Goal: Navigation & Orientation: Find specific page/section

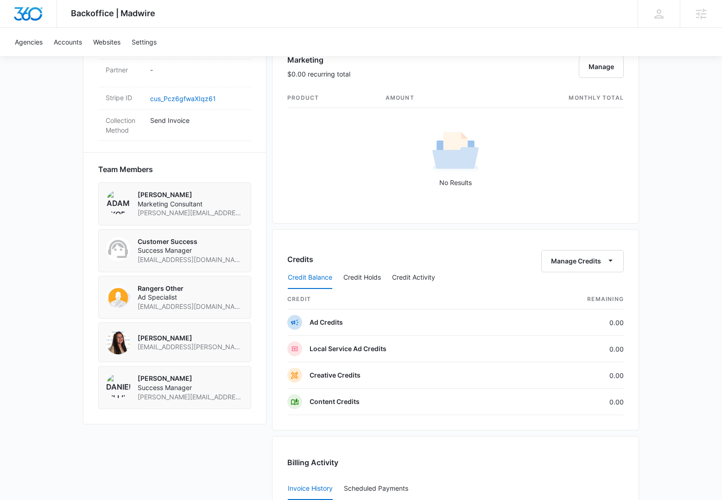
scroll to position [833, 0]
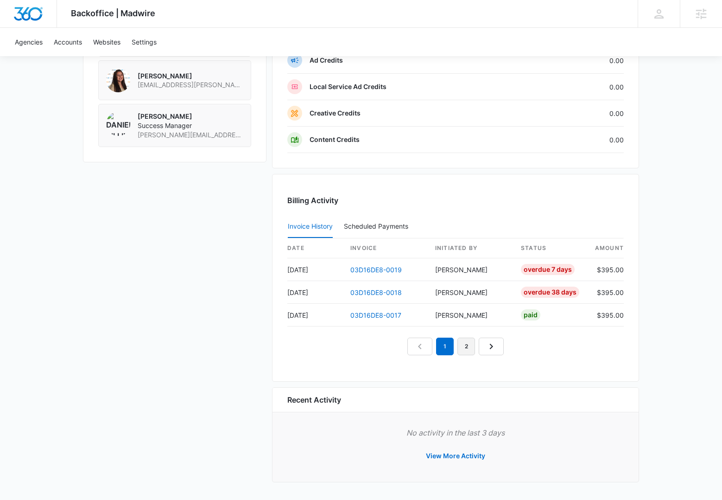
click at [468, 344] on link "2" at bounding box center [467, 346] width 18 height 18
click at [481, 348] on link "3" at bounding box center [477, 346] width 18 height 18
click at [421, 348] on link "1" at bounding box center [424, 346] width 18 height 18
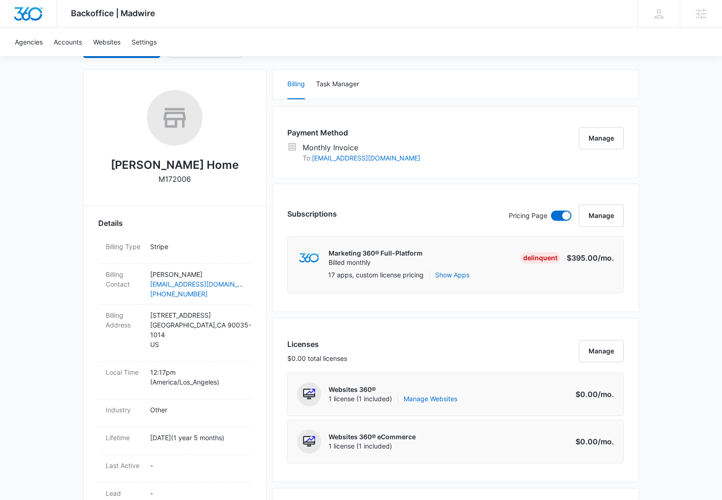
scroll to position [0, 0]
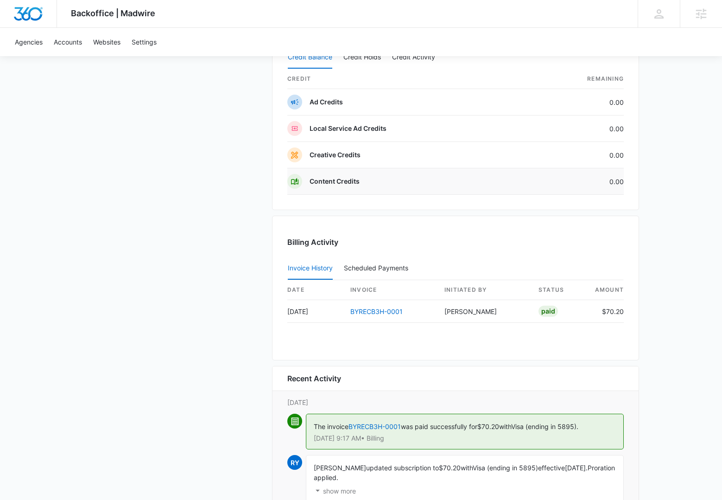
scroll to position [911, 0]
